Goal: Task Accomplishment & Management: Complete application form

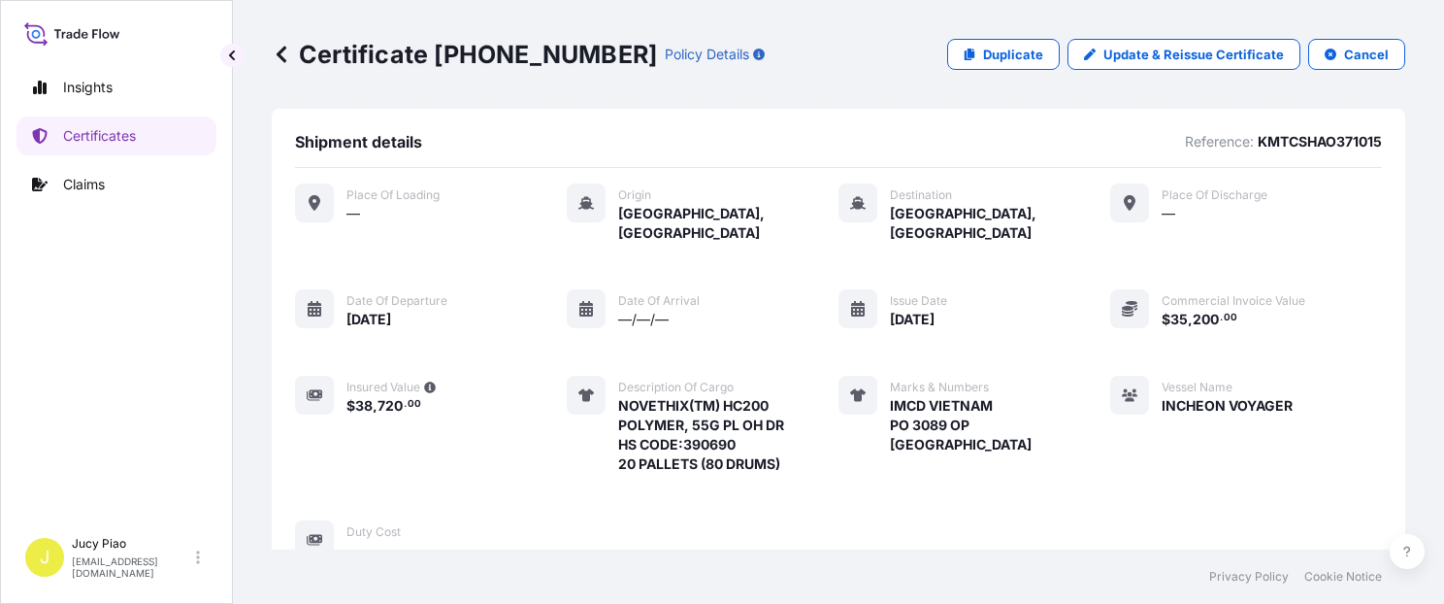
scroll to position [660, 0]
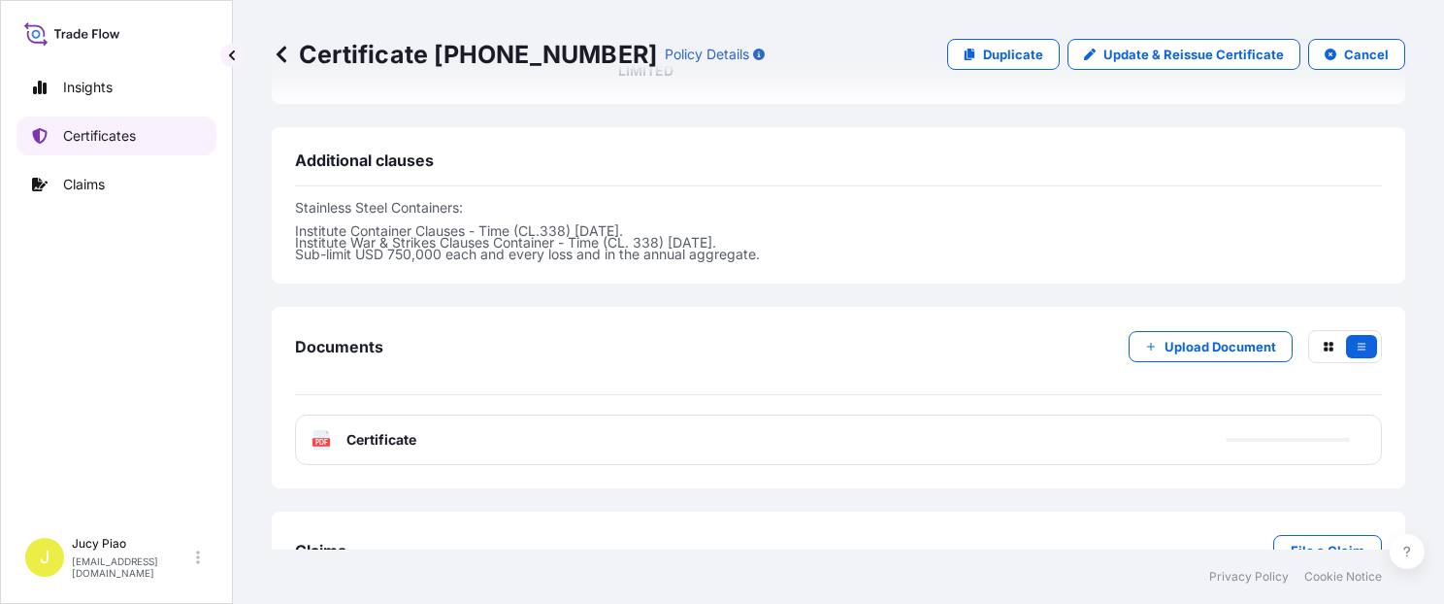
click at [121, 141] on p "Certificates" at bounding box center [99, 135] width 73 height 19
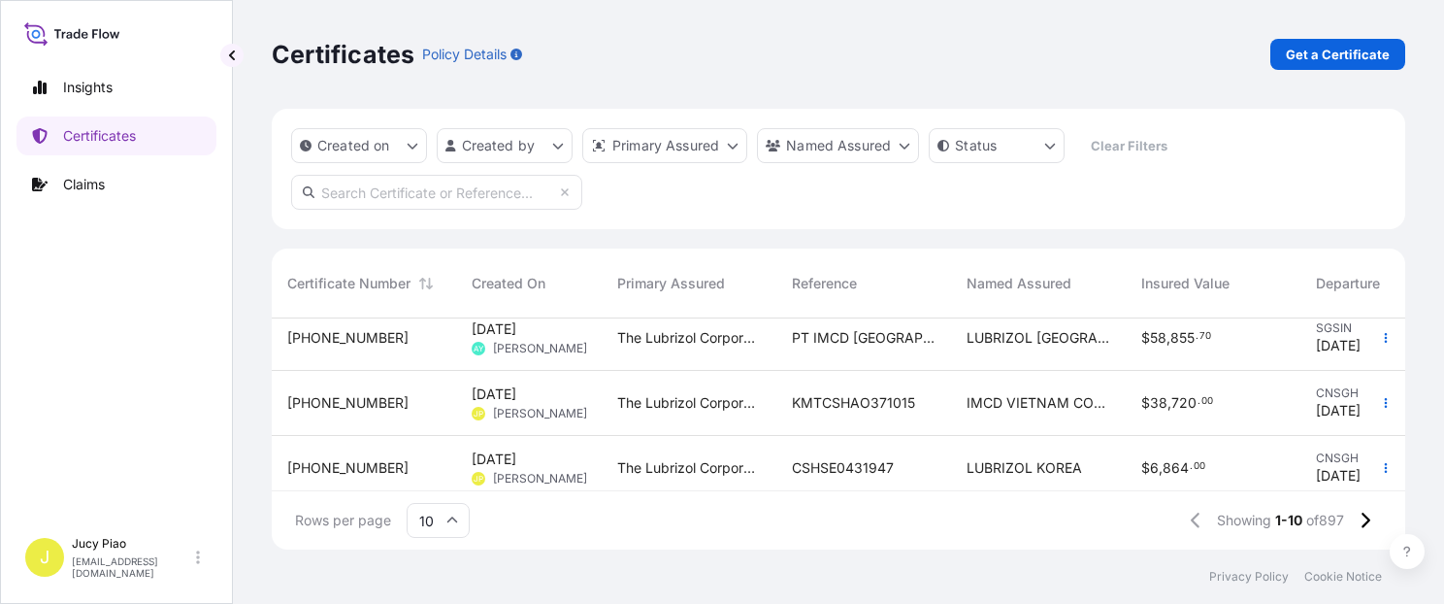
scroll to position [166, 0]
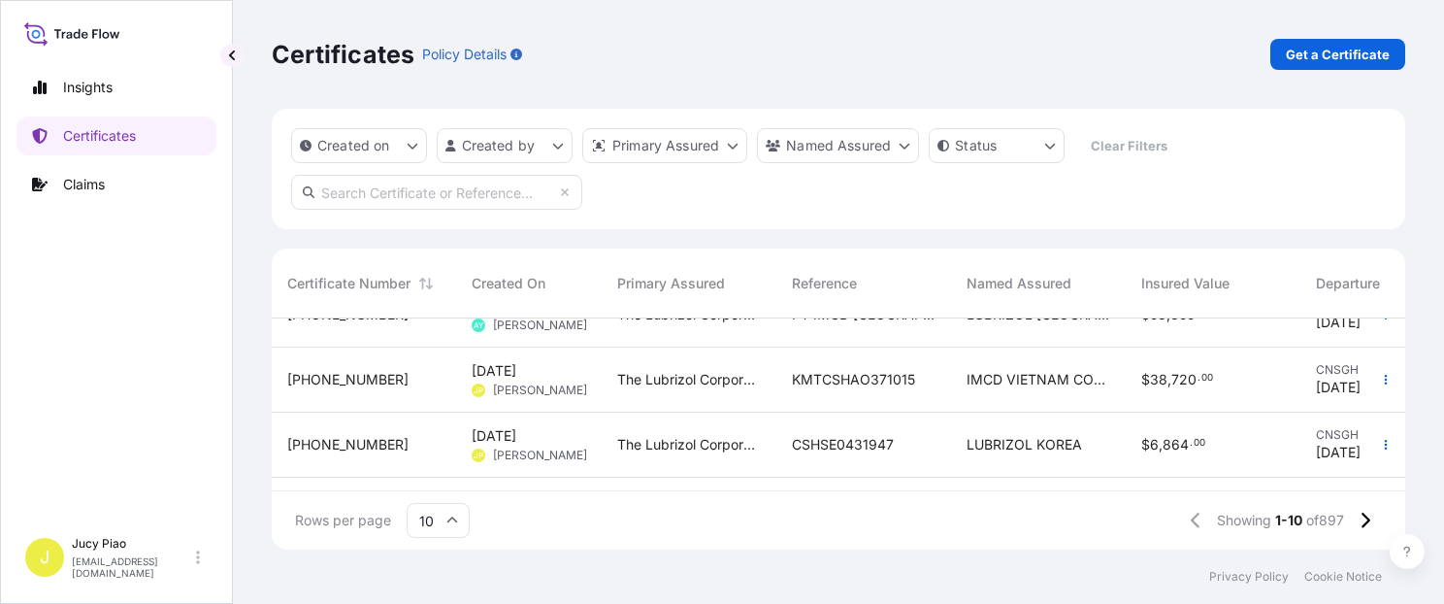
click at [860, 377] on span "KMTCSHAO371015" at bounding box center [853, 379] width 123 height 19
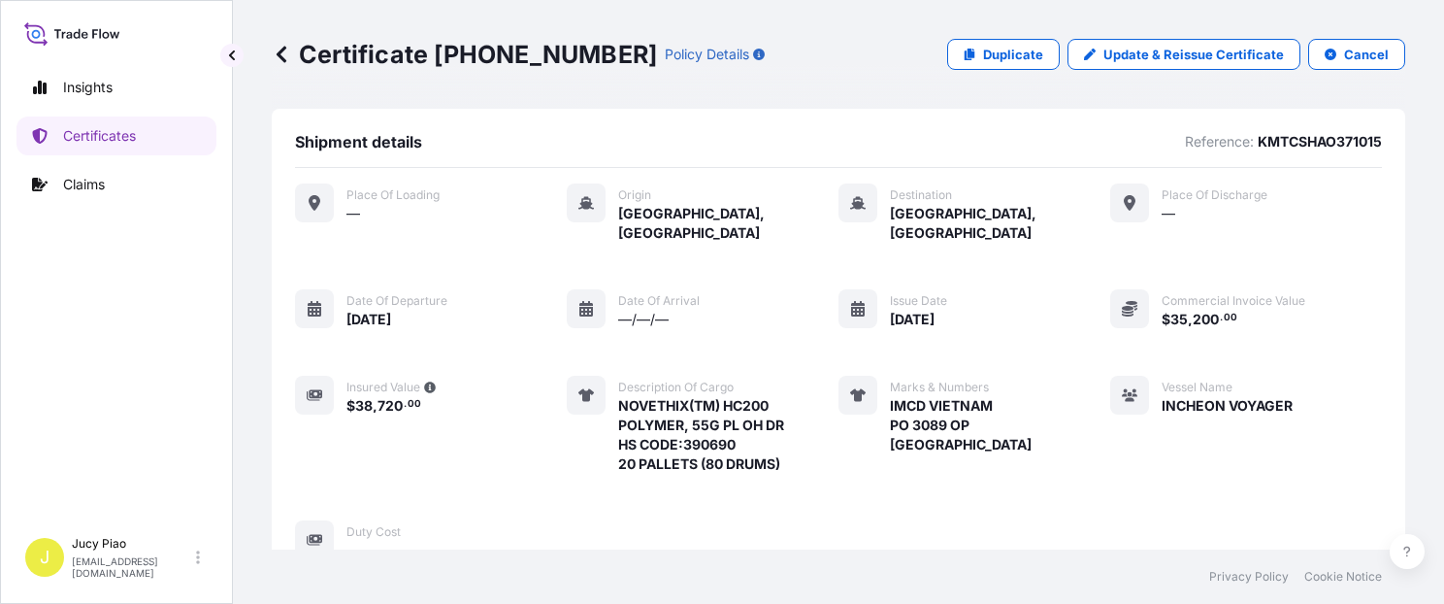
click at [995, 54] on p "Duplicate" at bounding box center [1013, 54] width 60 height 19
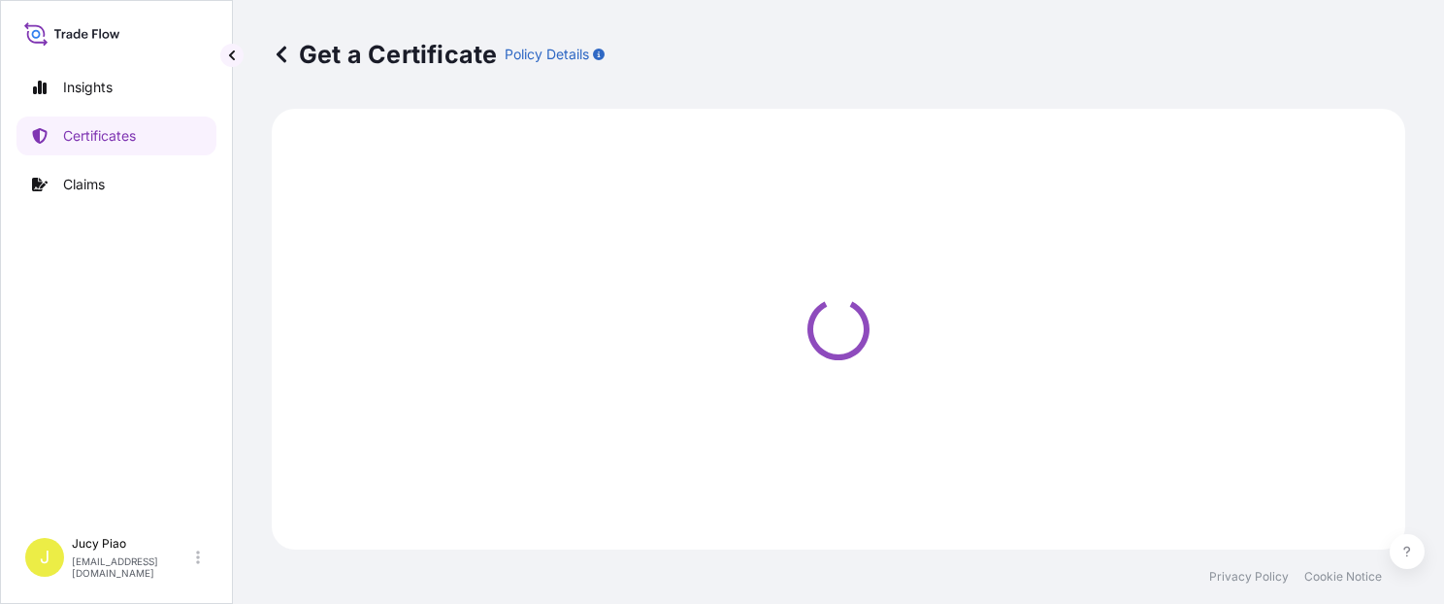
select select "Ocean Vessel"
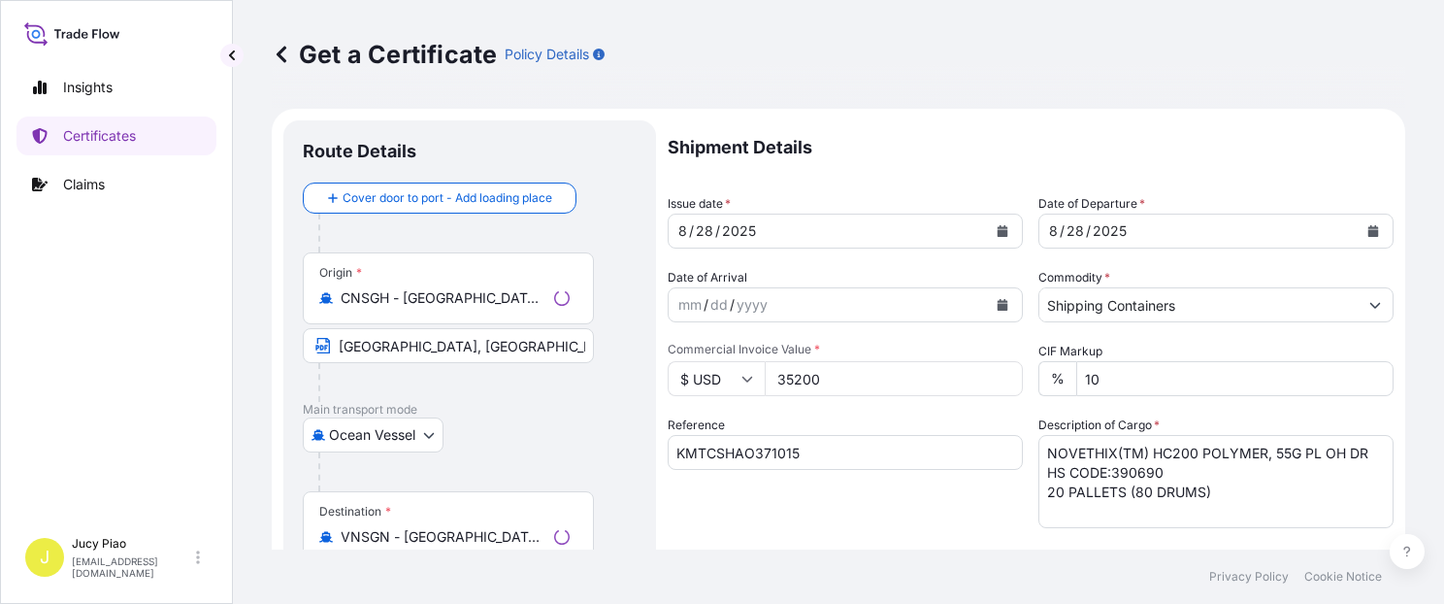
select select "31566"
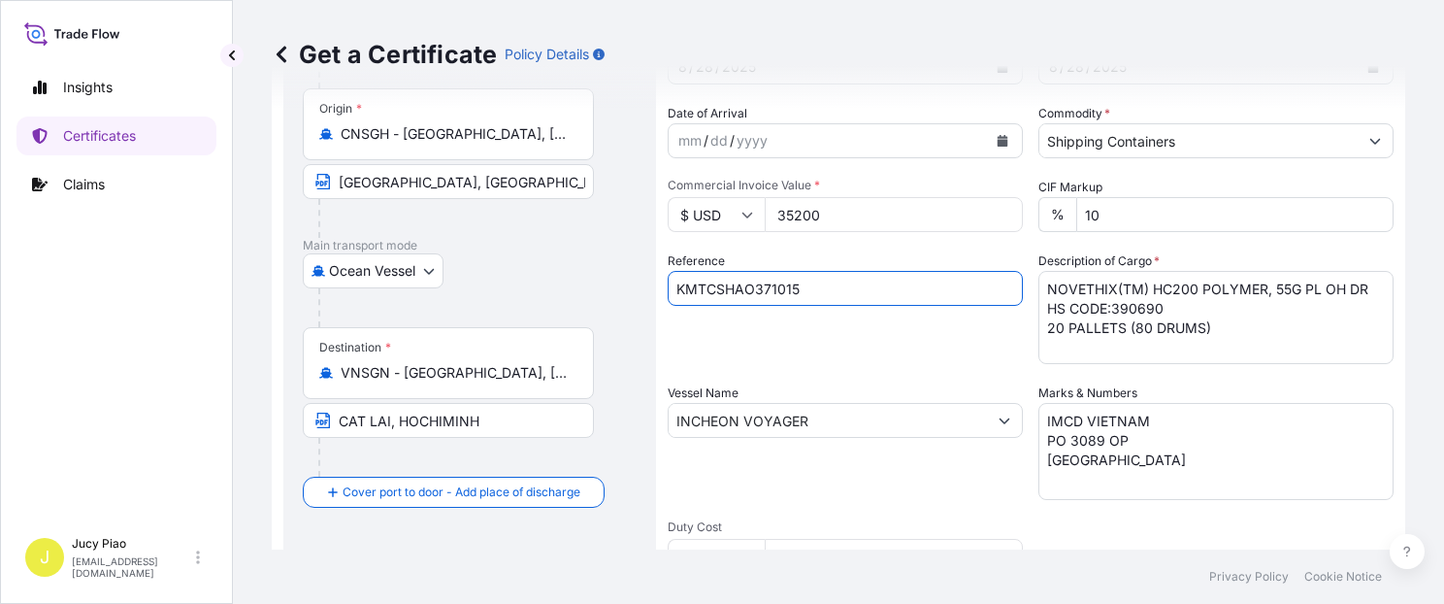
click at [821, 289] on input "KMTCSHAO371015" at bounding box center [845, 288] width 355 height 35
drag, startPoint x: 829, startPoint y: 285, endPoint x: 468, endPoint y: 282, distance: 361.1
click at [468, 282] on form "Route Details Cover door to port - Add loading place Place of loading Road / [G…" at bounding box center [839, 446] width 1134 height 1003
paste input "94120"
type input "KMTCSHAO394120"
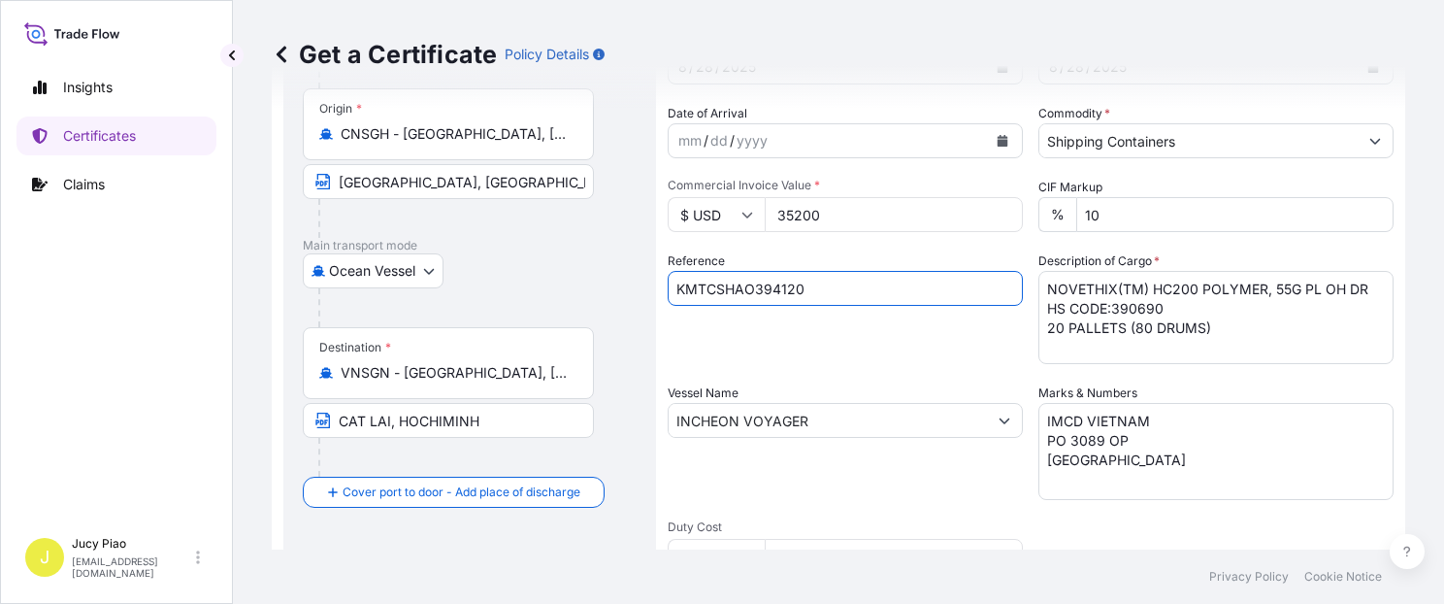
click at [776, 353] on div "Reference KMTCSHAO394120" at bounding box center [845, 307] width 355 height 113
click at [1141, 368] on div "Shipment Details Issue date * [DATE] Date of Departure * [DATE] Date of Arrival…" at bounding box center [1031, 418] width 726 height 925
click at [1232, 323] on textarea "NOVETHIX(TM) HC200 POLYMER, 55G PL OH DR HS CODE:390690 20 PALLETS (80 DRUMS)" at bounding box center [1216, 317] width 355 height 93
drag, startPoint x: 1254, startPoint y: 332, endPoint x: 784, endPoint y: 250, distance: 476.8
click at [788, 253] on div "Shipment Details Issue date * [DATE] Date of Departure * [DATE] Date of Arrival…" at bounding box center [1031, 418] width 726 height 925
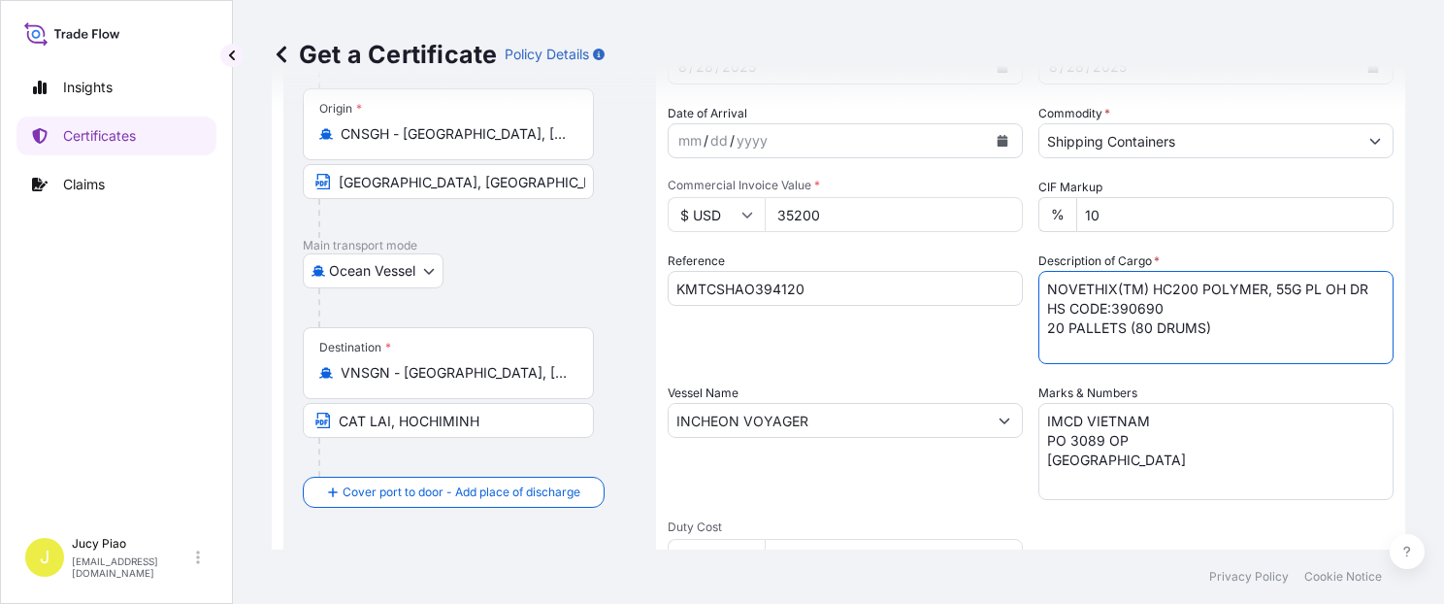
paste textarea "THERMOPLASTIC POLYURETHANE HS CODE: 390950 TAX ID: 3600659583 20 PALLETS (20 SAK"
type textarea "THERMOPLASTIC POLYURETHANE HS CODE: 390950 TAX ID: 3600659583 20 PALLETS (20 SA…"
click at [1145, 466] on textarea "IMCD VIETNAM PO 3089 OP [GEOGRAPHIC_DATA]" at bounding box center [1216, 451] width 355 height 97
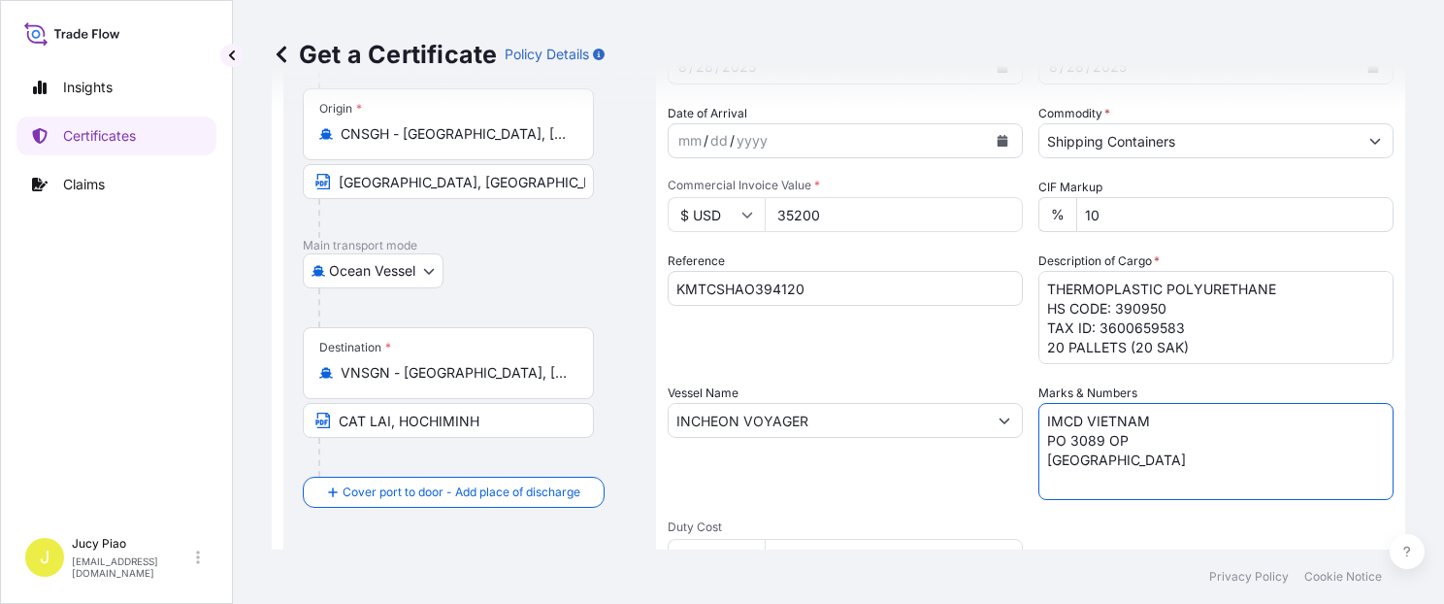
drag, startPoint x: 1099, startPoint y: 464, endPoint x: 838, endPoint y: 359, distance: 281.4
click at [846, 367] on div "Shipment Details Issue date * [DATE] Date of Departure * [DATE] Date of Arrival…" at bounding box center [1031, 418] width 726 height 925
paste textarea "VIETNAM [PERSON_NAME] /513QA08 VIETNAM [PERSON_NAME] /511RT04"
type textarea "VIETNAM [PERSON_NAME] /513QA08 VIETNAM [PERSON_NAME] /511RT04"
click at [760, 366] on div "Shipment Details Issue date * [DATE] Date of Departure * [DATE] Date of Arrival…" at bounding box center [1031, 418] width 726 height 925
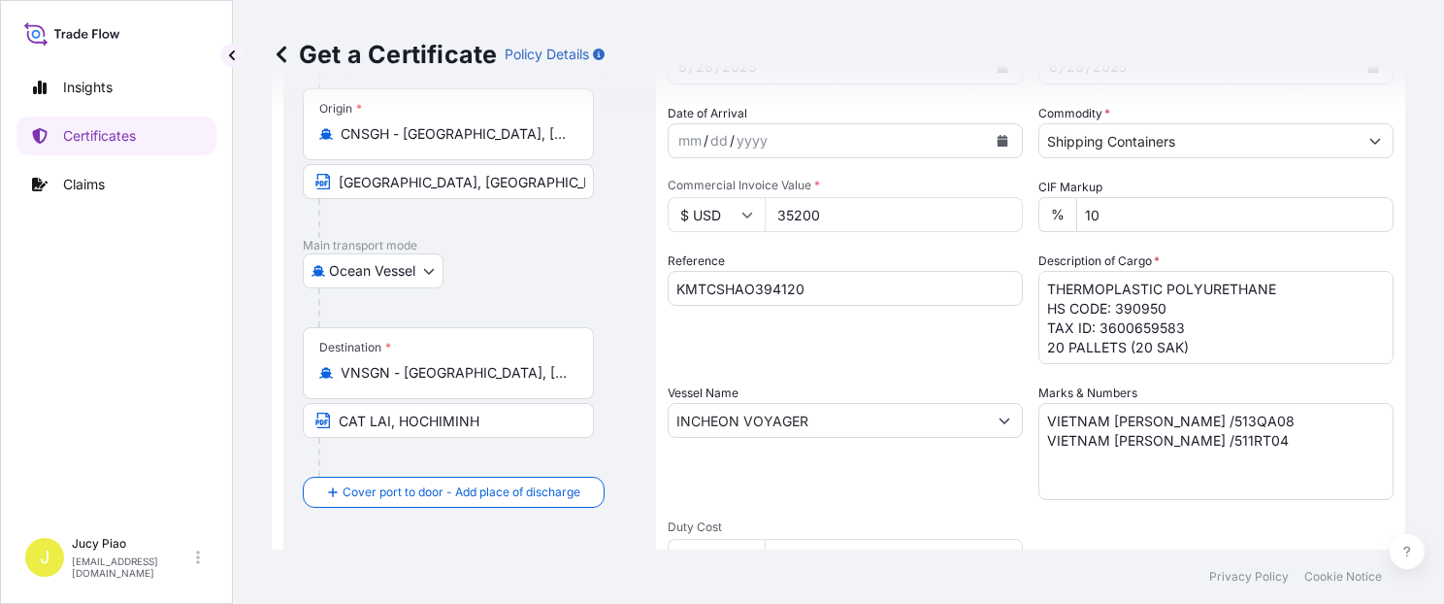
click at [839, 212] on input "35200" at bounding box center [894, 214] width 258 height 35
drag, startPoint x: 818, startPoint y: 222, endPoint x: 690, endPoint y: 226, distance: 128.2
click at [690, 226] on div "$ USD 35200" at bounding box center [845, 214] width 355 height 35
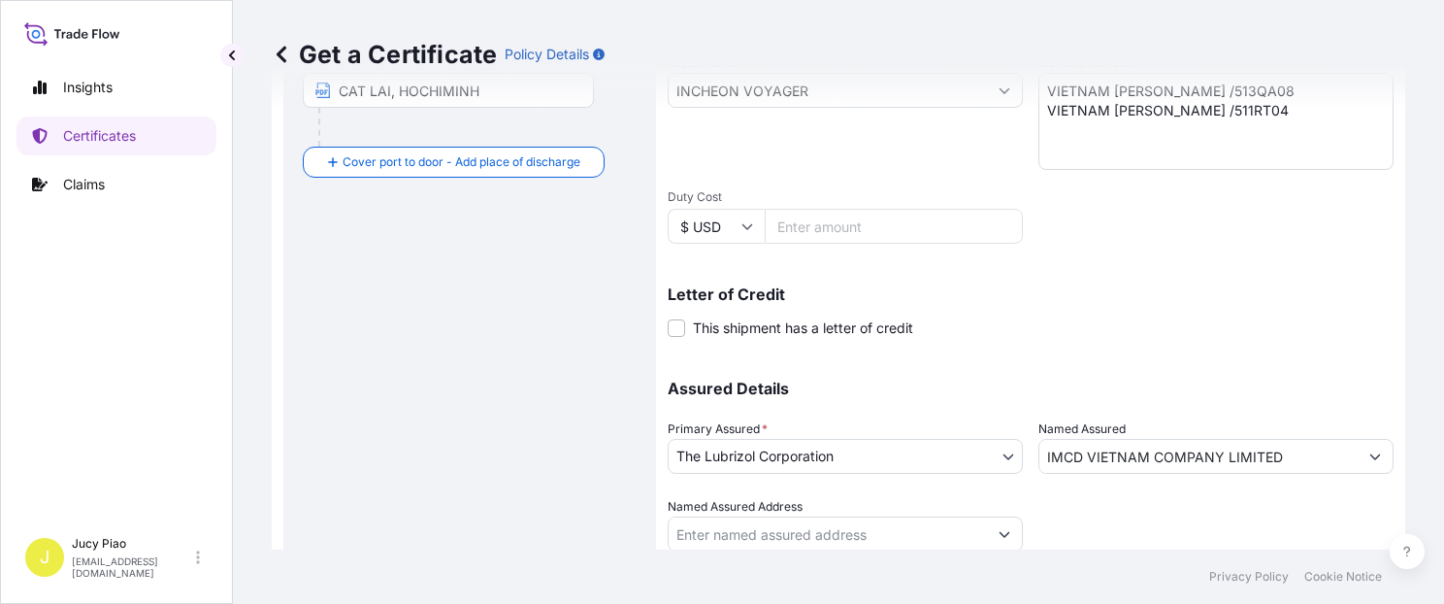
scroll to position [548, 0]
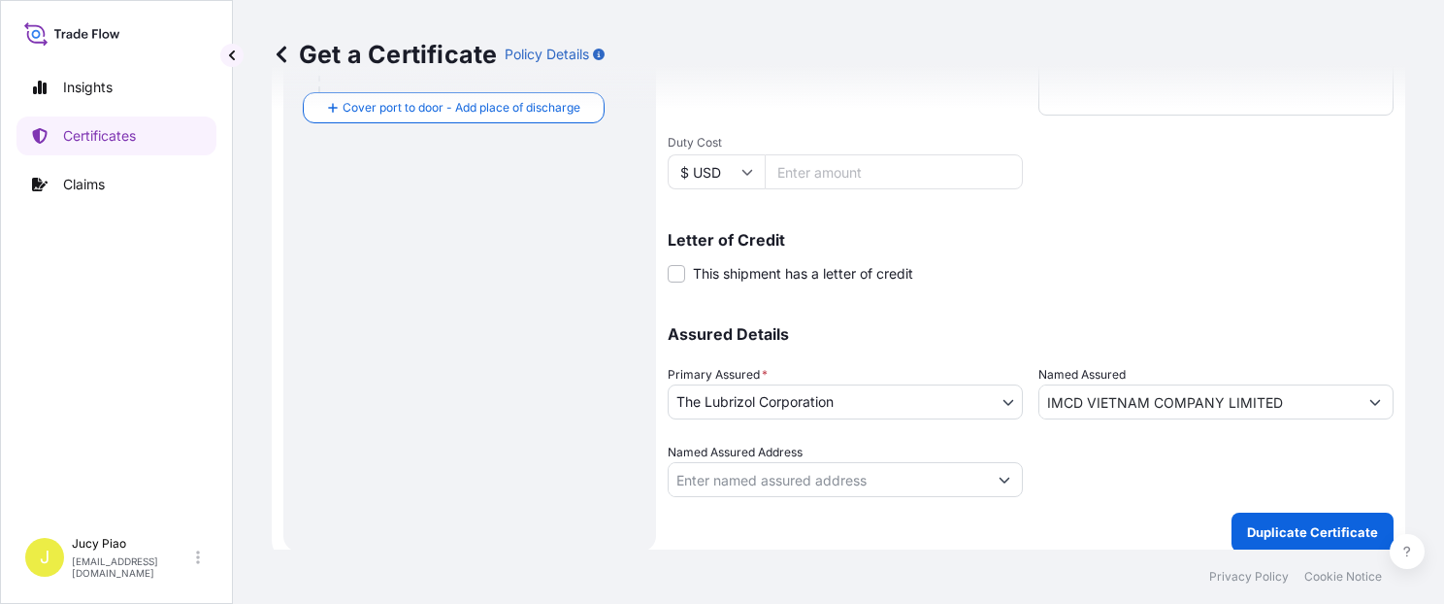
type input "108400"
click at [1265, 397] on input "IMCD VIETNAM COMPANY LIMITED" at bounding box center [1199, 401] width 318 height 35
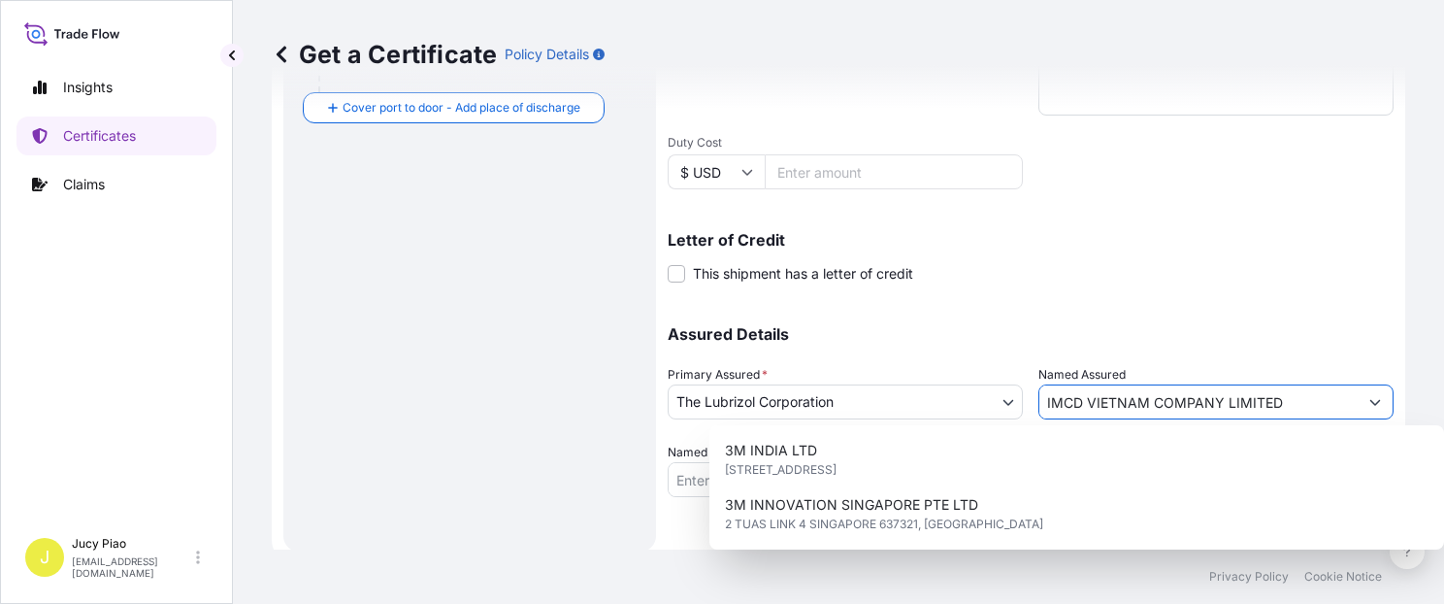
drag, startPoint x: 1296, startPoint y: 400, endPoint x: 808, endPoint y: 359, distance: 489.9
click at [808, 362] on div "Assured Details Primary Assured * The Lubrizol Corporation The Lubrizol Corpora…" at bounding box center [1031, 400] width 726 height 194
paste input "VIETNAM [PERSON_NAME] ORIENT CO., LTD."
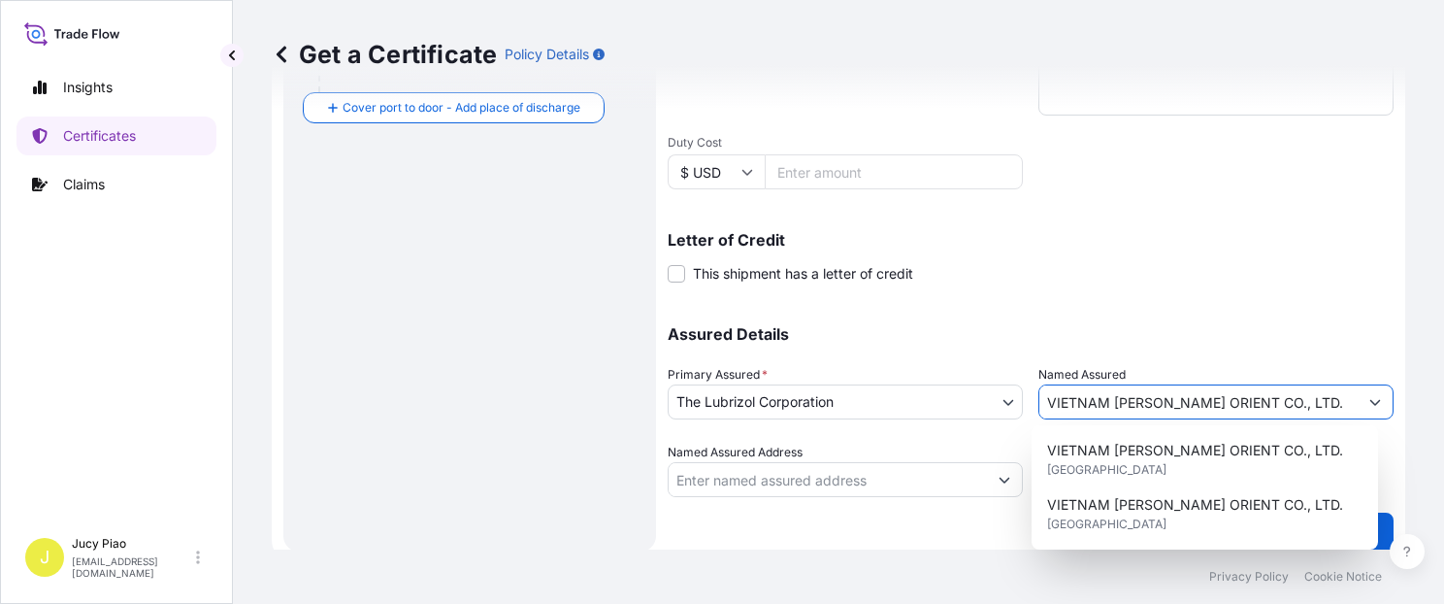
type input "VIETNAM [PERSON_NAME] ORIENT CO., LTD."
click at [1162, 259] on div "Letter of Credit This shipment has a letter of credit Letter of credit * Letter…" at bounding box center [1031, 257] width 726 height 51
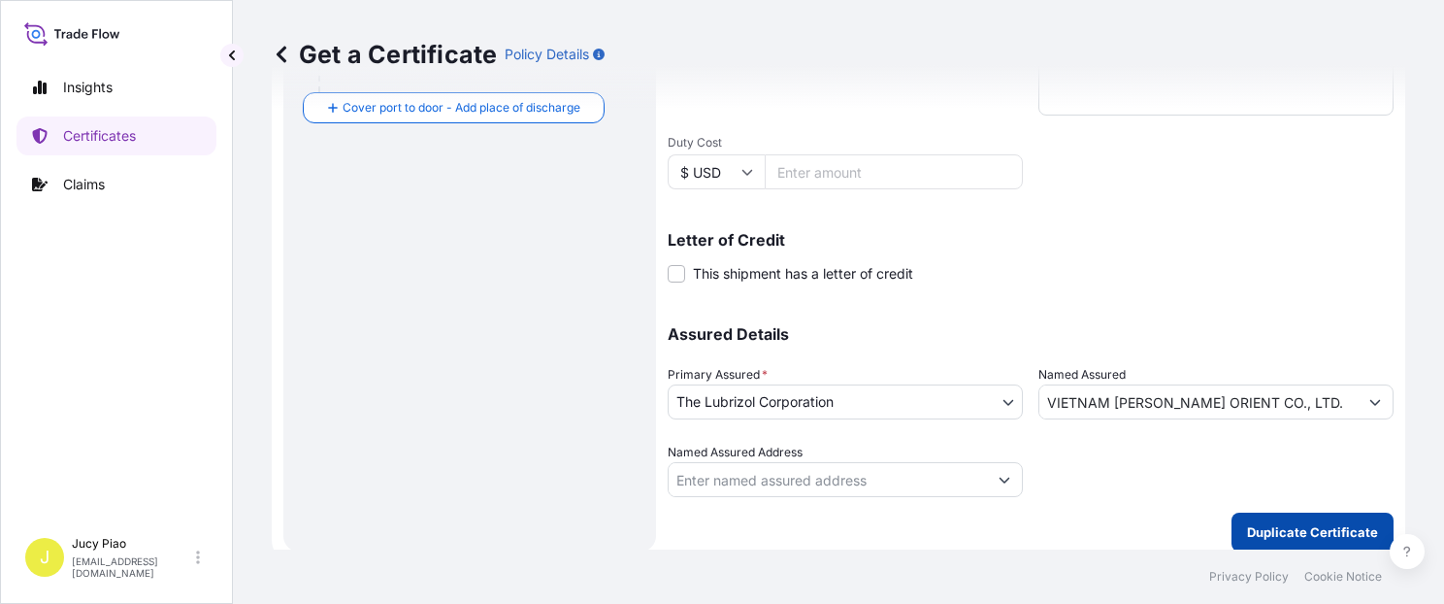
click at [1280, 546] on button "Duplicate Certificate" at bounding box center [1313, 531] width 162 height 39
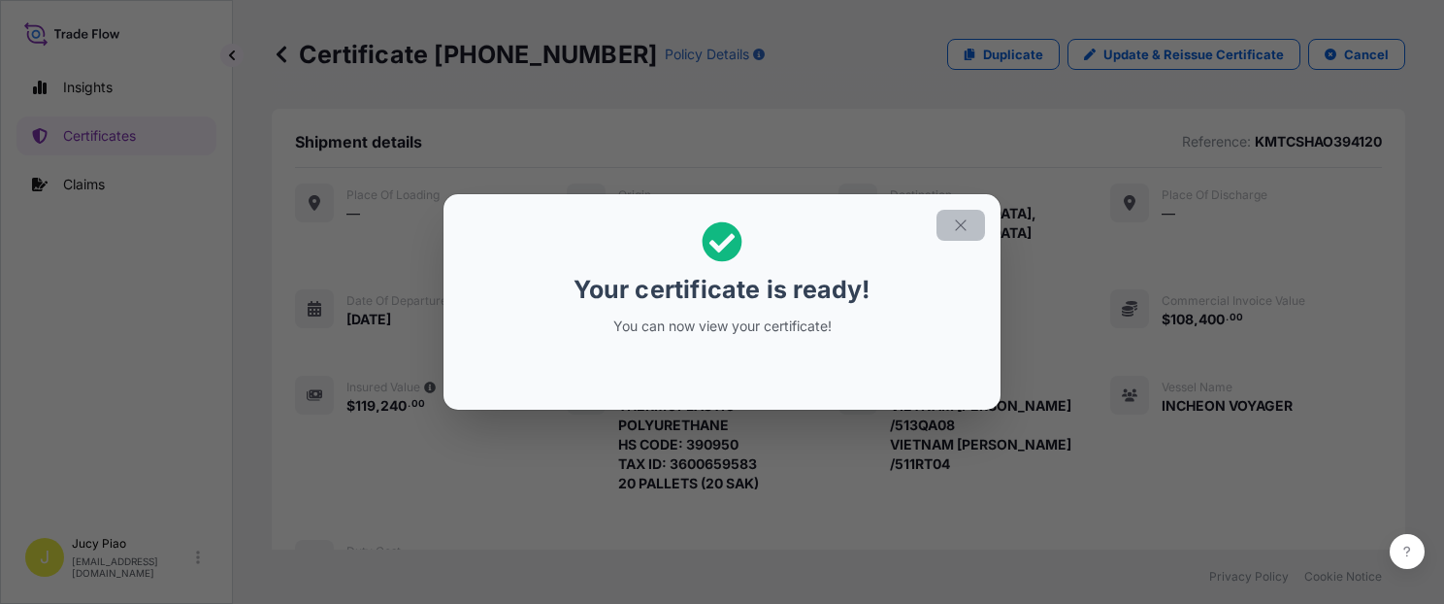
click at [961, 231] on icon "button" at bounding box center [960, 224] width 17 height 17
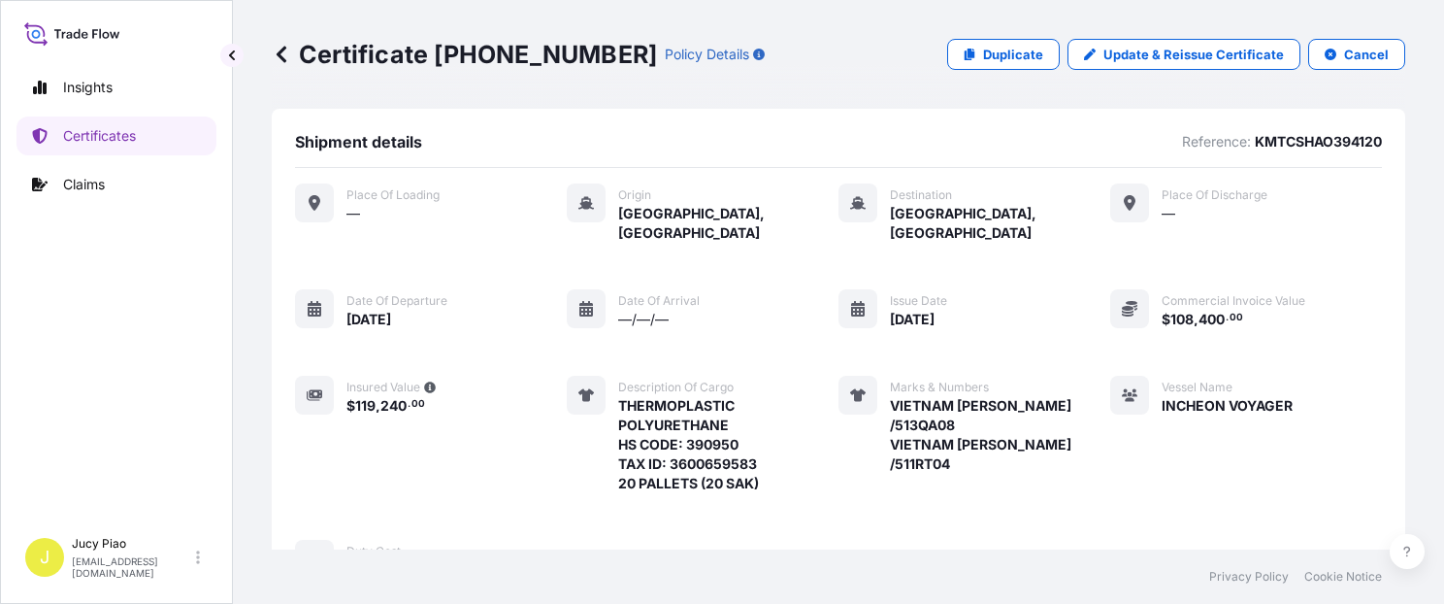
click at [1334, 144] on p "KMTCSHAO394120" at bounding box center [1318, 141] width 127 height 19
copy p "KMTCSHAO394120"
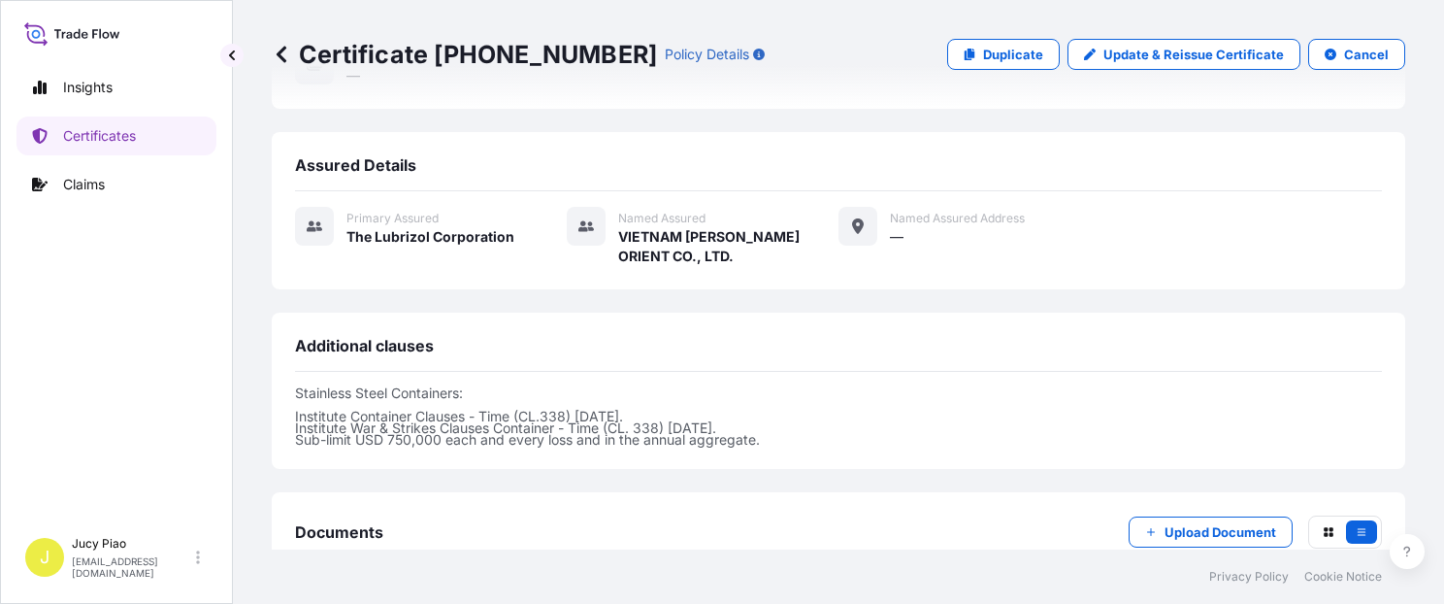
scroll to position [577, 0]
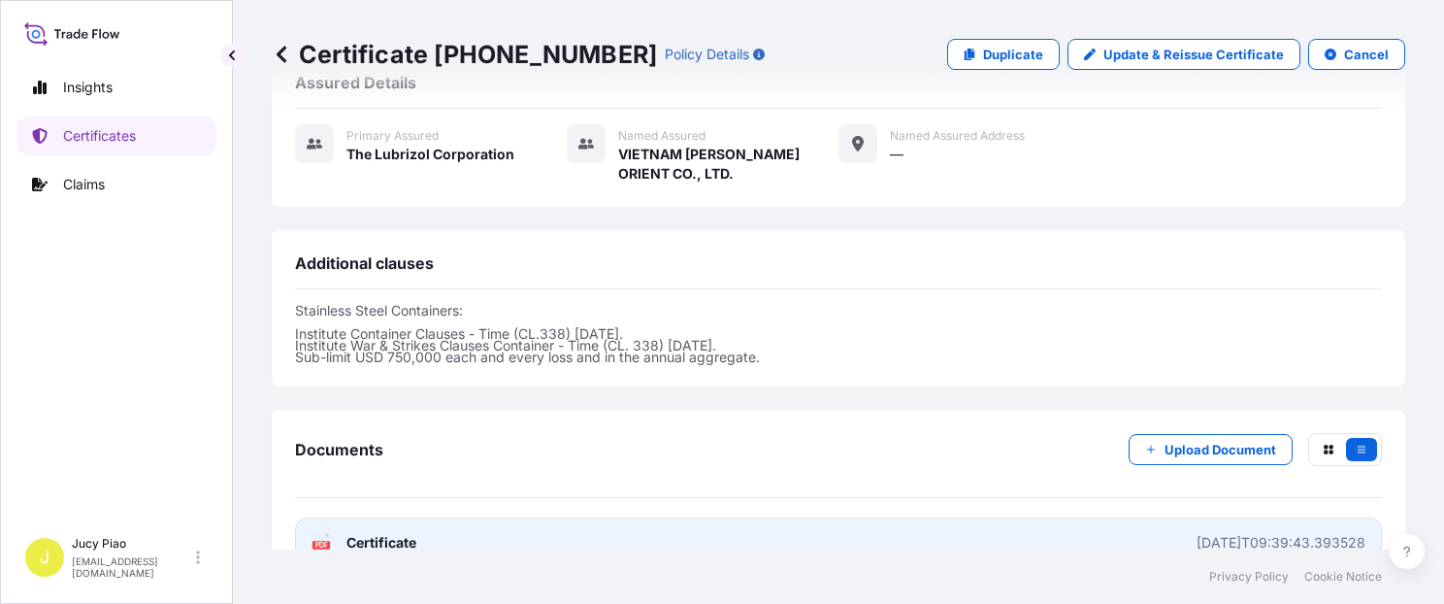
click at [994, 502] on div "Documents Upload Document PDF Certificate [DATE]T09:39:43.393528" at bounding box center [838, 500] width 1087 height 135
click at [996, 517] on link "PDF Certificate [DATE]T09:39:43.393528" at bounding box center [838, 542] width 1087 height 50
